Goal: Task Accomplishment & Management: Use online tool/utility

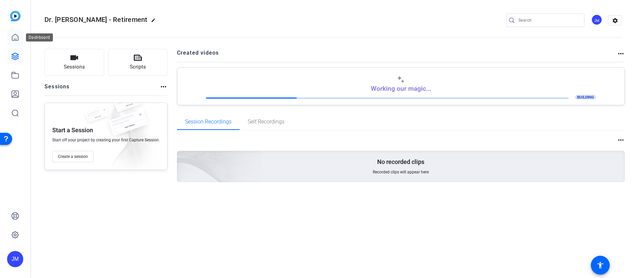
click at [13, 34] on icon at bounding box center [15, 37] width 8 height 8
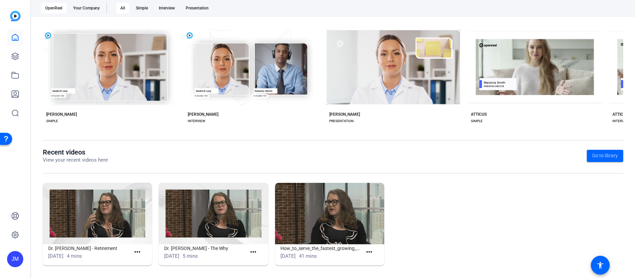
scroll to position [119, 0]
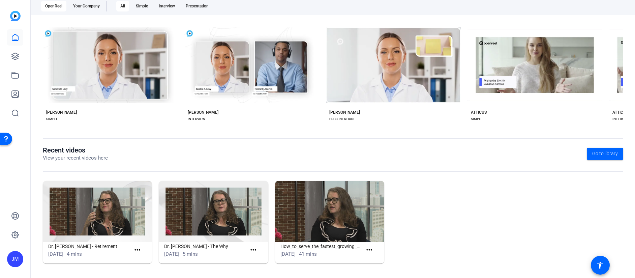
click at [92, 222] on img at bounding box center [97, 211] width 109 height 61
click at [140, 249] on mat-icon "more_horiz" at bounding box center [137, 250] width 8 height 8
click at [141, 259] on span "View" at bounding box center [151, 260] width 27 height 8
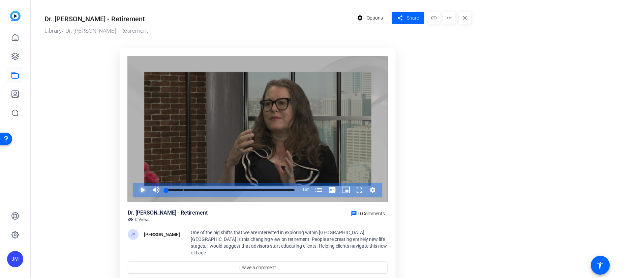
click at [136, 192] on span "Video Player" at bounding box center [136, 189] width 0 height 13
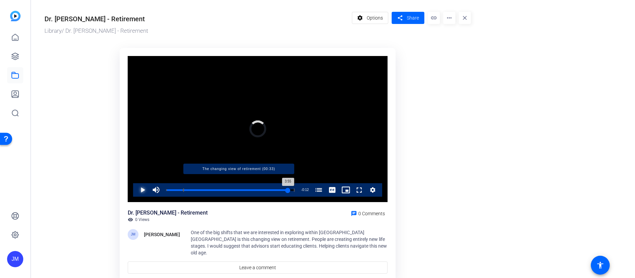
click at [288, 189] on div "Loaded : 16.13% 3:55 3:55 Retirement Planning: The Long Term (00:00) The changi…" at bounding box center [230, 190] width 129 height 2
click at [292, 191] on div "Loaded : 0.00% 4:01 4:02 Retirement Planning: The Long Term (00:00) The changin…" at bounding box center [230, 190] width 129 height 2
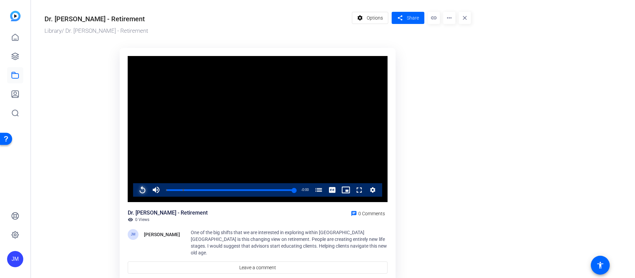
click at [136, 189] on span "Video Player" at bounding box center [136, 189] width 0 height 13
click at [163, 191] on div "4%" at bounding box center [171, 189] width 17 height 13
click at [136, 185] on span "Video Player" at bounding box center [136, 189] width 0 height 13
drag, startPoint x: 169, startPoint y: 190, endPoint x: 161, endPoint y: 190, distance: 8.1
click at [161, 190] on div "Play Unmute 0% Current Time 0:00 / Duration 4:07 Loaded : 20.65% 0:00 0:00 Reti…" at bounding box center [257, 189] width 249 height 13
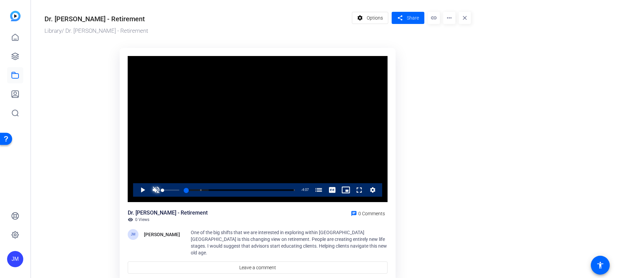
click at [156, 188] on span "Video Player" at bounding box center [155, 189] width 13 height 13
click at [136, 189] on span "Video Player" at bounding box center [136, 189] width 0 height 13
drag, startPoint x: 170, startPoint y: 191, endPoint x: 139, endPoint y: 184, distance: 31.8
click at [139, 184] on div "Play Unmute 0% Current Time 0:00 / Duration 4:07 Loaded : 20.65% 0:02 0:00 Reti…" at bounding box center [257, 189] width 249 height 13
click at [136, 188] on span "Video Player" at bounding box center [136, 189] width 0 height 13
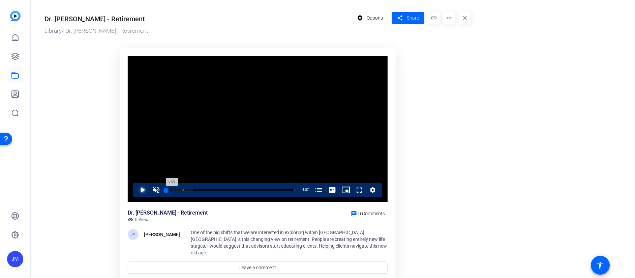
drag, startPoint x: 170, startPoint y: 190, endPoint x: 164, endPoint y: 190, distance: 5.7
click at [166, 190] on div "0:00" at bounding box center [166, 190] width 0 height 2
click at [118, 193] on div "Video Player is loading. Play Video Play Unmute 0% Current Time 0:00 / Duration…" at bounding box center [258, 162] width 284 height 236
click at [136, 188] on span "Video Player" at bounding box center [136, 189] width 0 height 13
click at [153, 190] on span "Video Player" at bounding box center [155, 189] width 13 height 13
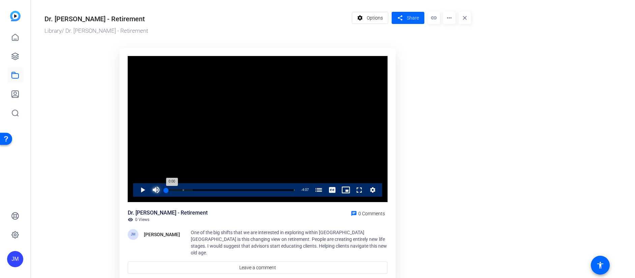
drag, startPoint x: 169, startPoint y: 191, endPoint x: 163, endPoint y: 191, distance: 5.4
click at [166, 191] on div "0:00" at bounding box center [166, 190] width 0 height 2
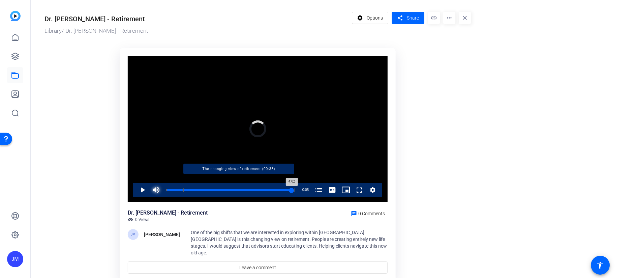
click at [292, 190] on div "Loaded : 24.53% 4:02 4:02 Retirement Planning: The Long Term (00:00) The changi…" at bounding box center [230, 190] width 129 height 2
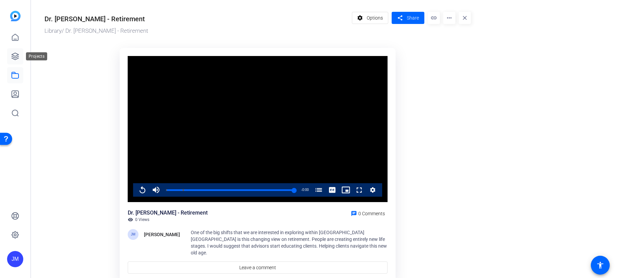
click at [12, 54] on icon at bounding box center [15, 56] width 8 height 8
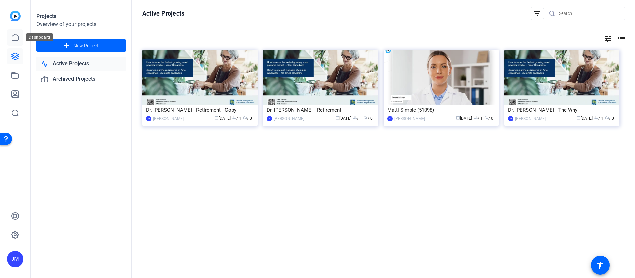
click at [14, 33] on icon at bounding box center [15, 37] width 8 height 8
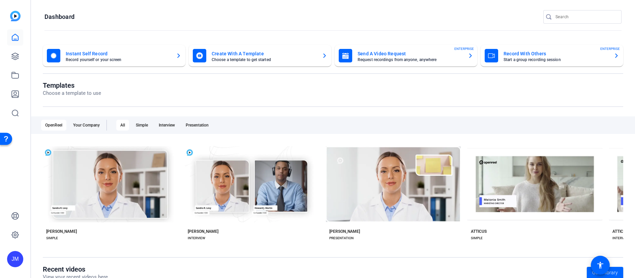
scroll to position [119, 0]
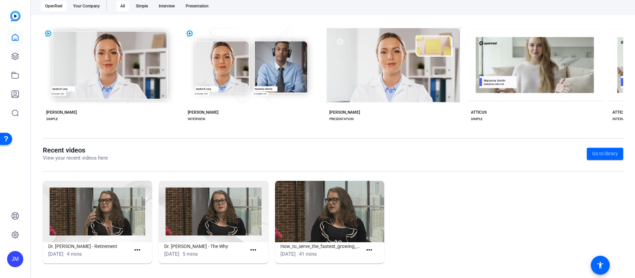
click at [233, 216] on img at bounding box center [213, 211] width 109 height 61
click at [252, 247] on mat-icon "more_horiz" at bounding box center [253, 250] width 8 height 8
click at [256, 258] on span "View" at bounding box center [266, 260] width 27 height 8
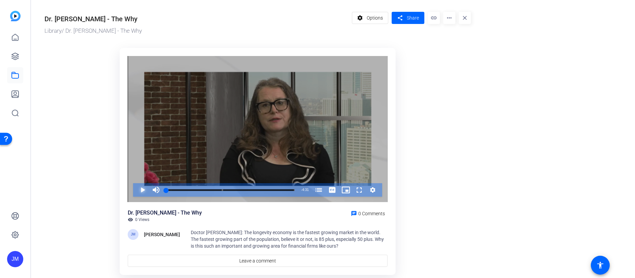
click at [136, 190] on span "Video Player" at bounding box center [136, 189] width 0 height 13
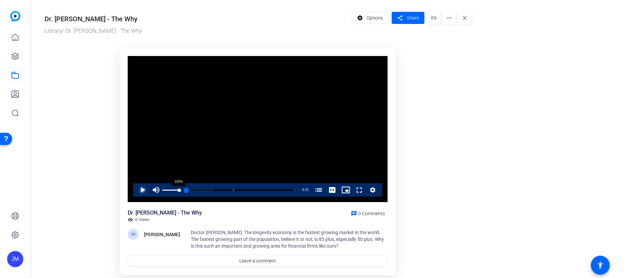
drag, startPoint x: 173, startPoint y: 192, endPoint x: 180, endPoint y: 192, distance: 7.1
click at [180, 192] on div "Play Mute 100% Current Time 0:00 / Duration 4:31 Loaded : 25.89% 0:00 0:00 Doct…" at bounding box center [257, 189] width 249 height 13
drag, startPoint x: 168, startPoint y: 189, endPoint x: 187, endPoint y: 191, distance: 19.0
click at [187, 191] on div "Loaded : 25.89% 0:00 0:00 Doctor Joe on longevity and retirement planning (00:0…" at bounding box center [230, 189] width 135 height 13
click at [186, 191] on div "Loaded : 25.89% 0:40 0:40 Doctor Joe on longevity and retirement planning (00:0…" at bounding box center [230, 189] width 135 height 13
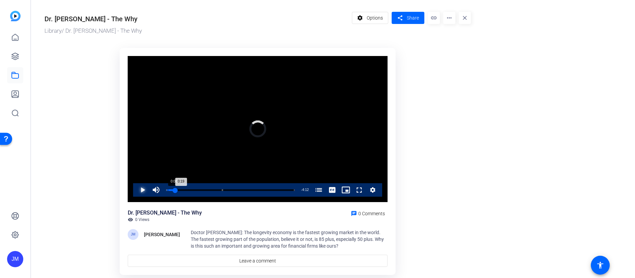
drag, startPoint x: 186, startPoint y: 191, endPoint x: 169, endPoint y: 191, distance: 16.9
click at [169, 191] on div "Loaded : 0.00% 0:03 0:19 Doctor Joe on longevity and retirement planning (00:00…" at bounding box center [230, 189] width 135 height 13
click at [171, 190] on div "0:09" at bounding box center [168, 190] width 5 height 2
drag, startPoint x: 171, startPoint y: 190, endPoint x: 163, endPoint y: 192, distance: 8.0
click at [166, 191] on div "0:00" at bounding box center [166, 190] width 0 height 2
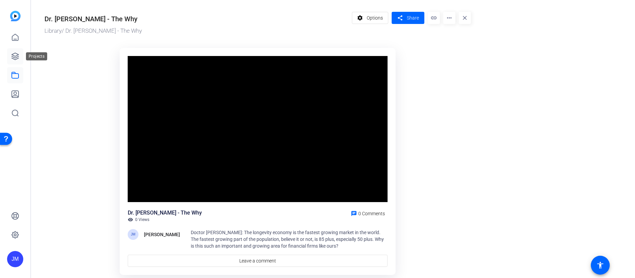
click at [15, 58] on icon at bounding box center [15, 56] width 7 height 7
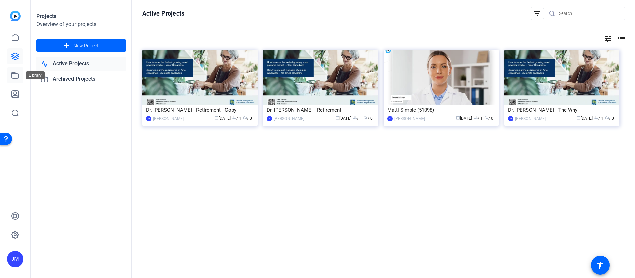
click at [11, 74] on link at bounding box center [15, 75] width 16 height 16
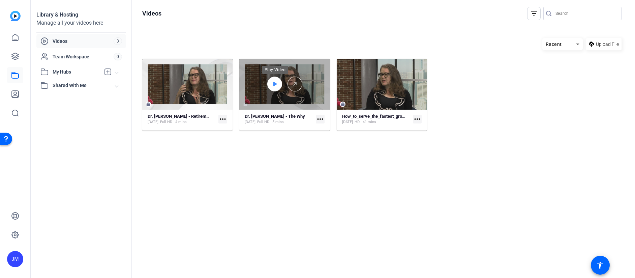
click at [276, 83] on icon at bounding box center [276, 84] width 4 height 4
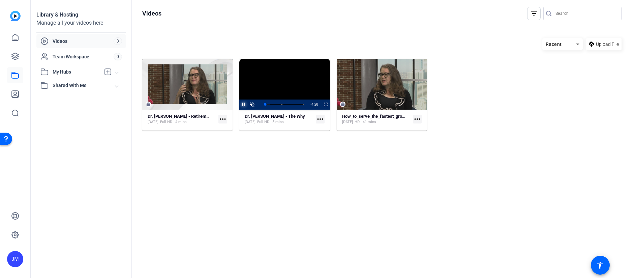
click at [239, 102] on span "Video Player" at bounding box center [239, 105] width 0 height 10
drag, startPoint x: 264, startPoint y: 104, endPoint x: 256, endPoint y: 105, distance: 8.1
click at [256, 105] on div "Play Unmute 0% Current Time 0:00 / Duration 4:31 Loaded : 14.70% 0:00 0:00 Doct…" at bounding box center [284, 105] width 90 height 10
click at [252, 105] on span "Video Player" at bounding box center [252, 105] width 8 height 0
click at [322, 120] on mat-icon "more_horiz" at bounding box center [320, 119] width 9 height 9
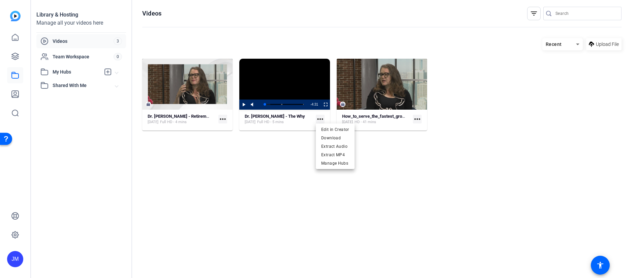
click at [305, 152] on div at bounding box center [317, 139] width 635 height 278
click at [324, 119] on mat-icon "more_horiz" at bounding box center [320, 119] width 9 height 9
click at [324, 128] on span "Edit in Creator" at bounding box center [335, 129] width 28 height 8
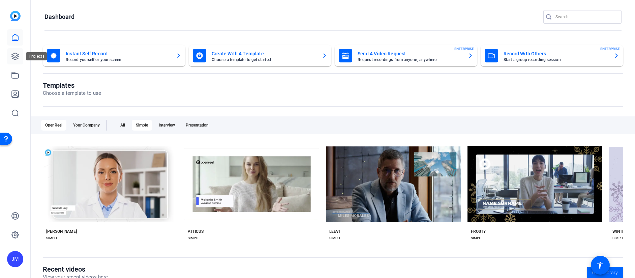
click at [16, 57] on icon at bounding box center [15, 56] width 8 height 8
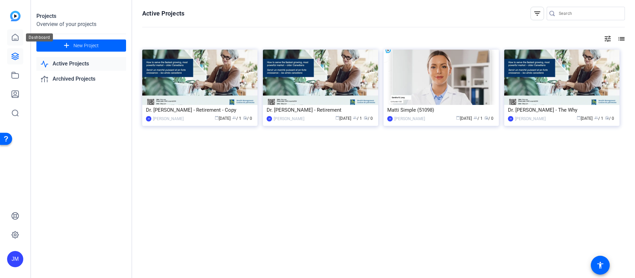
click at [14, 41] on icon at bounding box center [15, 37] width 8 height 8
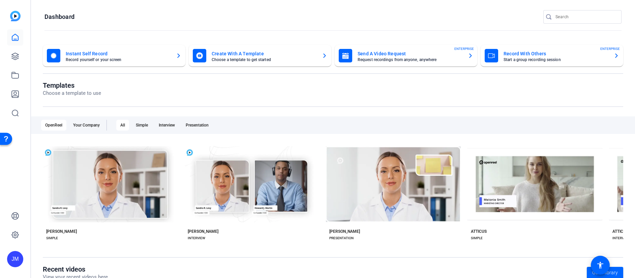
scroll to position [119, 0]
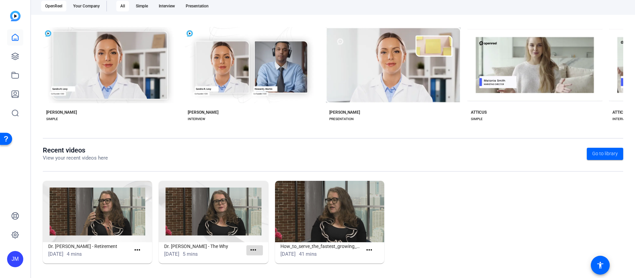
click at [253, 250] on mat-icon "more_horiz" at bounding box center [253, 250] width 8 height 8
click at [226, 223] on div at bounding box center [317, 139] width 635 height 278
click at [250, 252] on mat-icon "more_horiz" at bounding box center [253, 250] width 8 height 8
click at [255, 258] on span "View" at bounding box center [266, 260] width 27 height 8
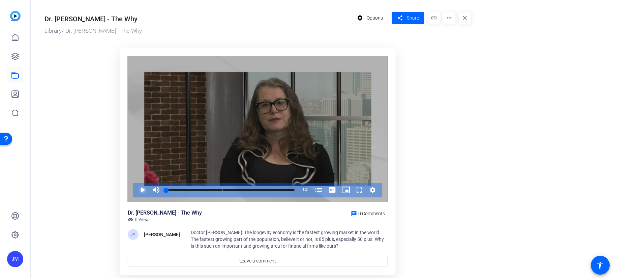
click at [136, 190] on span "Video Player" at bounding box center [136, 189] width 0 height 13
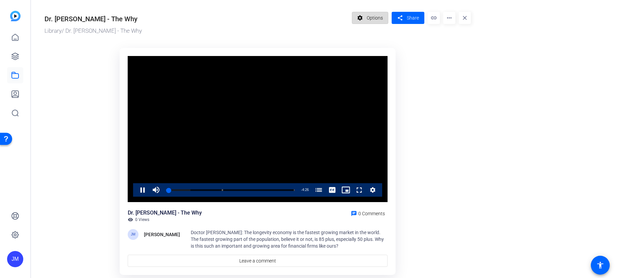
click at [378, 16] on span "Options" at bounding box center [375, 17] width 16 height 13
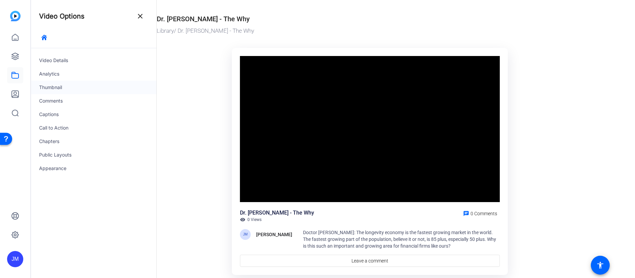
click at [55, 89] on div "Thumbnail" at bounding box center [93, 87] width 125 height 13
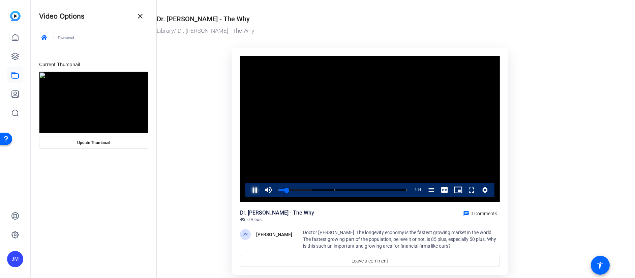
click at [248, 187] on span "Video Player" at bounding box center [248, 189] width 0 height 13
click at [95, 143] on span "Update Thumbnail" at bounding box center [93, 142] width 33 height 5
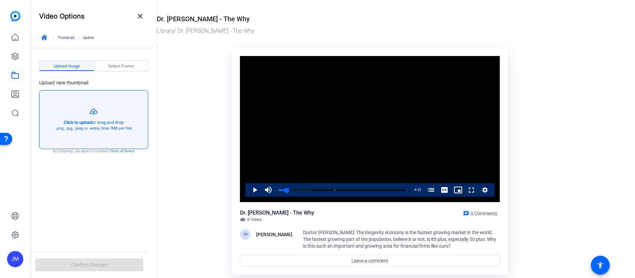
click at [93, 116] on button "button" at bounding box center [93, 119] width 109 height 58
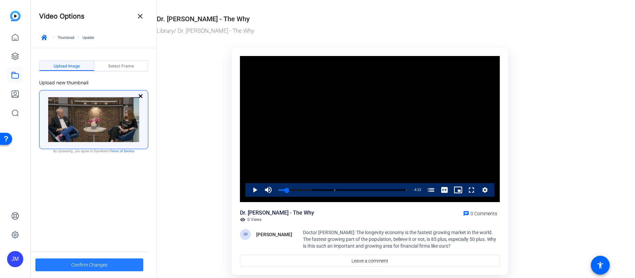
click at [88, 263] on span "Confirm Changes" at bounding box center [89, 264] width 36 height 13
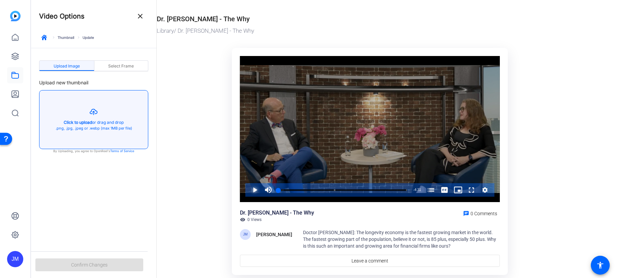
click at [248, 190] on span "Video Player" at bounding box center [248, 189] width 0 height 13
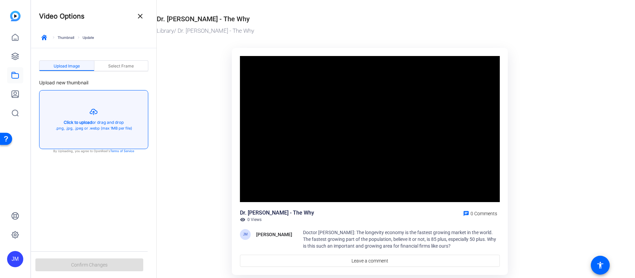
scroll to position [1, 0]
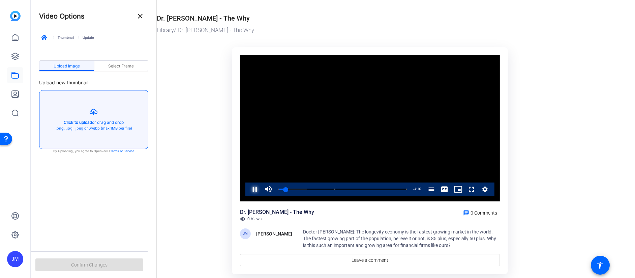
click at [248, 188] on span "Video Player" at bounding box center [248, 188] width 0 height 13
click at [13, 77] on icon at bounding box center [15, 75] width 8 height 8
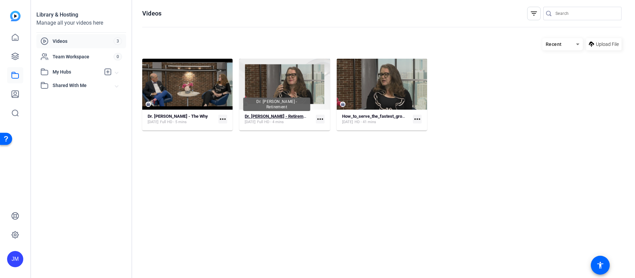
click at [266, 118] on strong "Dr. Joe - Retirement" at bounding box center [277, 116] width 65 height 5
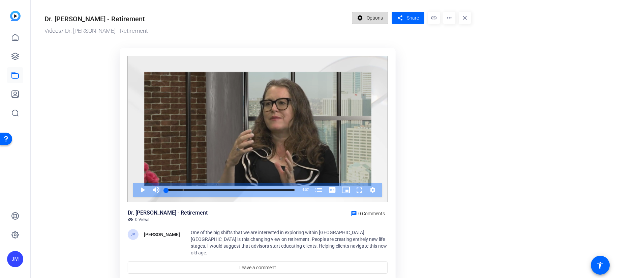
click at [373, 19] on span "Options" at bounding box center [375, 17] width 16 height 13
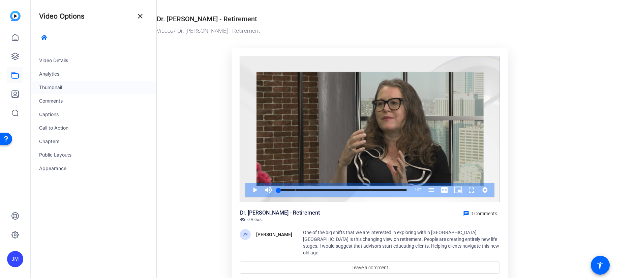
click at [59, 86] on div "Thumbnail" at bounding box center [93, 87] width 125 height 13
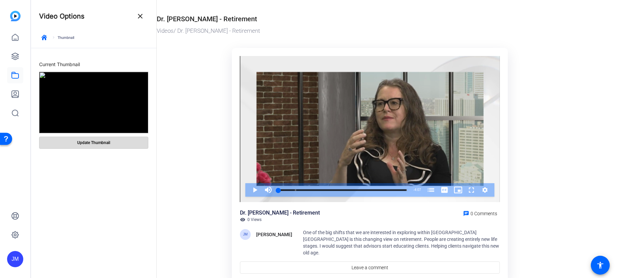
click at [85, 140] on span "Update Thumbnail" at bounding box center [93, 142] width 33 height 5
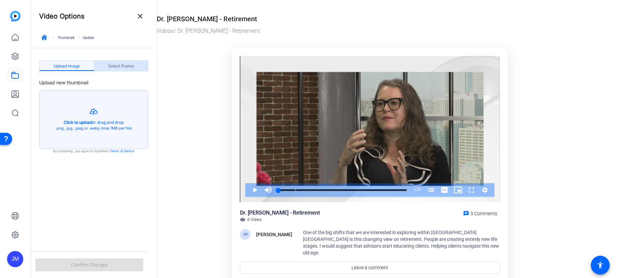
click at [122, 68] on span "Select Frame" at bounding box center [121, 66] width 26 height 4
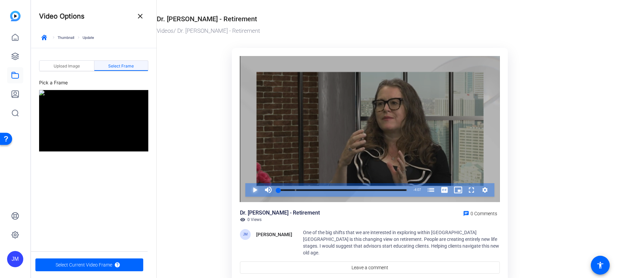
click at [248, 191] on span "Video Player" at bounding box center [248, 189] width 0 height 13
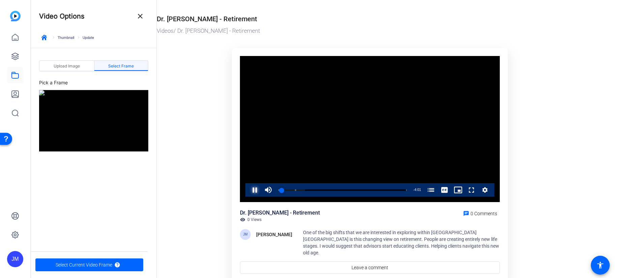
click at [248, 190] on span "Video Player" at bounding box center [248, 189] width 0 height 13
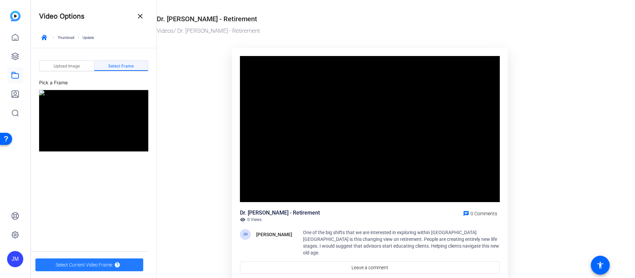
click at [73, 264] on span "Select Current Video Frame" at bounding box center [84, 264] width 57 height 13
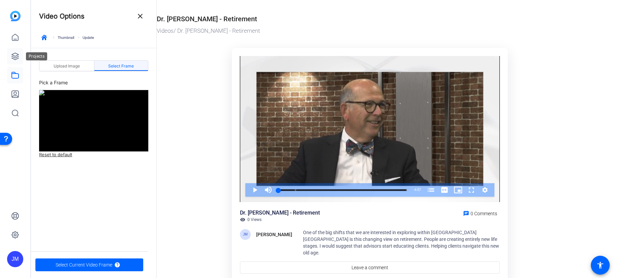
click at [16, 56] on icon at bounding box center [15, 56] width 7 height 7
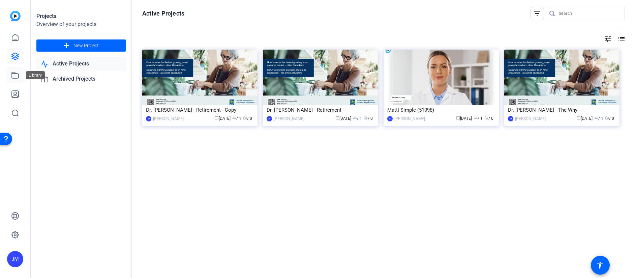
click at [14, 73] on icon at bounding box center [15, 75] width 8 height 8
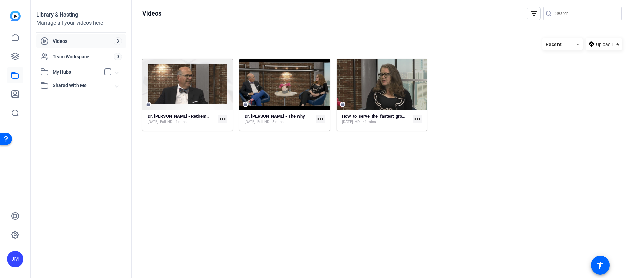
click at [225, 120] on mat-icon "more_horiz" at bounding box center [223, 119] width 9 height 9
click at [190, 144] on div at bounding box center [317, 139] width 635 height 278
click at [224, 117] on mat-icon "more_horiz" at bounding box center [223, 119] width 9 height 9
click at [227, 138] on span "Download" at bounding box center [238, 138] width 28 height 8
click at [322, 118] on mat-icon "more_horiz" at bounding box center [320, 119] width 9 height 9
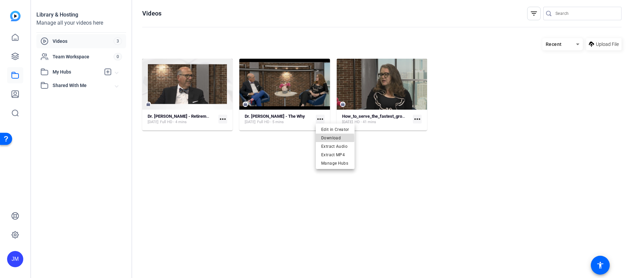
click at [326, 138] on span "Download" at bounding box center [335, 138] width 28 height 8
click at [72, 146] on div "Library & Hosting Manage all your videos here Videos 3 Team Workspace 0 My Hubs…" at bounding box center [81, 139] width 101 height 278
click at [321, 118] on mat-icon "more_horiz" at bounding box center [320, 119] width 9 height 9
click at [246, 106] on div at bounding box center [317, 139] width 635 height 278
click at [319, 121] on mat-icon "more_horiz" at bounding box center [320, 119] width 9 height 9
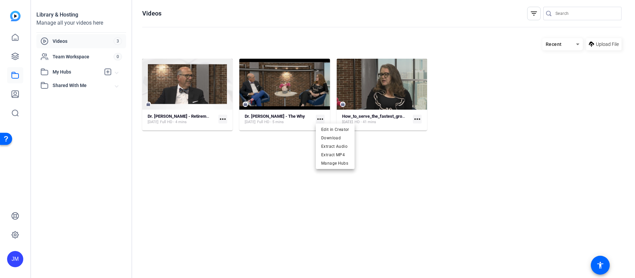
click at [296, 149] on div at bounding box center [317, 139] width 635 height 278
click at [17, 52] on icon at bounding box center [15, 56] width 8 height 8
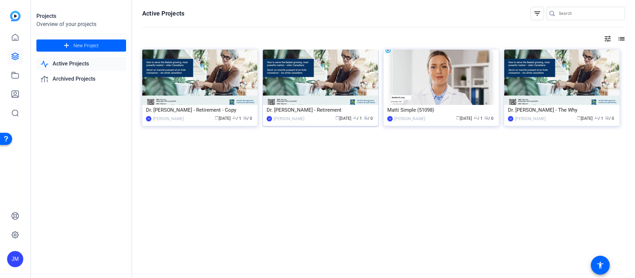
click at [326, 83] on img at bounding box center [320, 77] width 115 height 55
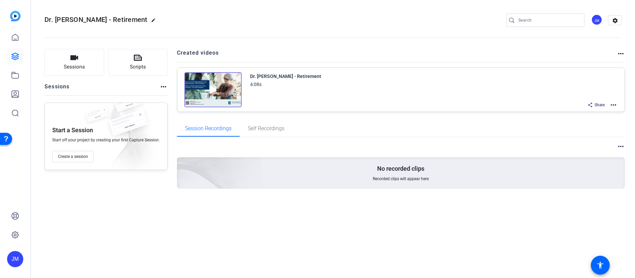
click at [615, 102] on mat-icon "more_horiz" at bounding box center [614, 105] width 8 height 8
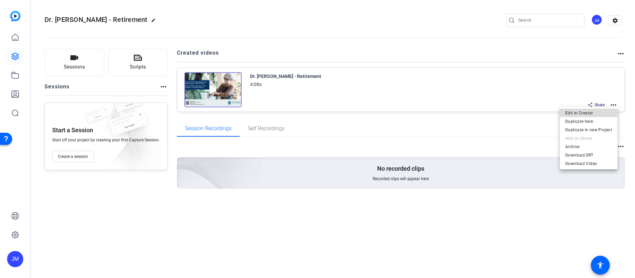
click at [0, 0] on span "Edit in Creator" at bounding box center [0, 0] width 0 height 0
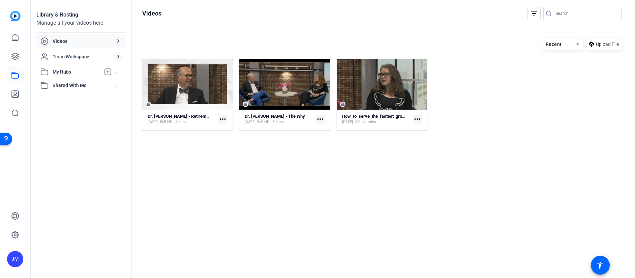
click at [318, 118] on mat-icon "more_horiz" at bounding box center [320, 119] width 9 height 9
click at [329, 155] on span "Extract MP4" at bounding box center [335, 155] width 28 height 8
